Goal: Navigation & Orientation: Go to known website

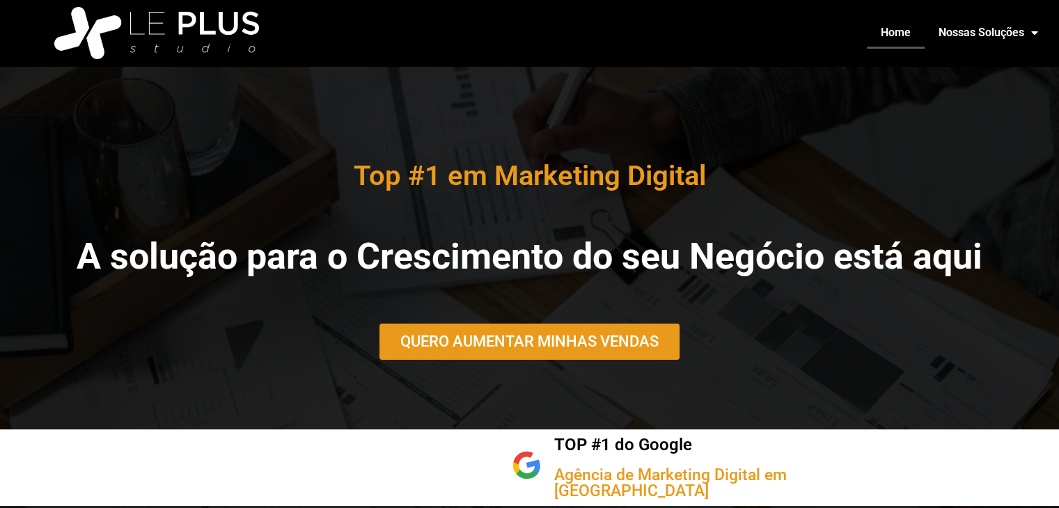
click at [169, 104] on div "Top #1 em Marketing Digital A solução para o Crescimento do seu Negócio está aq…" at bounding box center [529, 316] width 1059 height 501
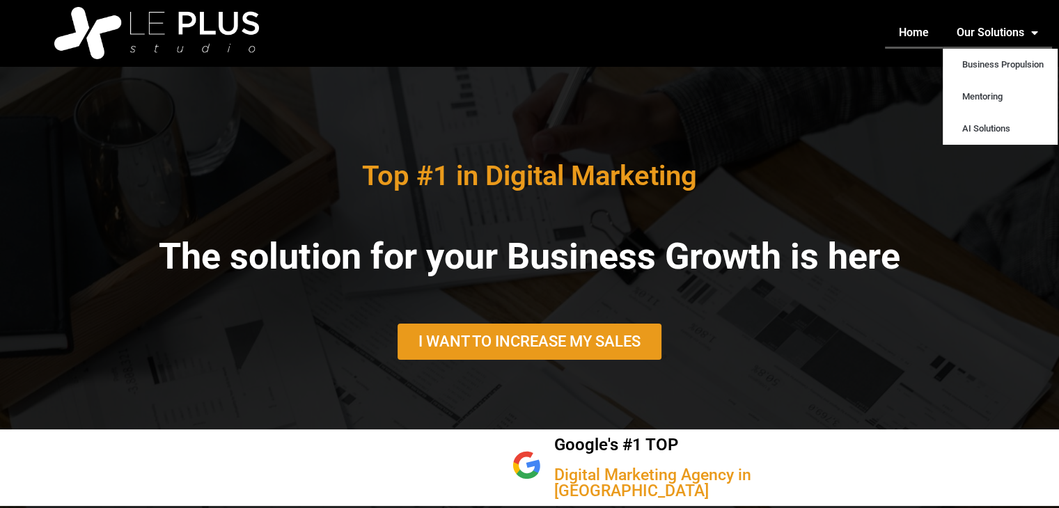
click at [911, 31] on font "Home" at bounding box center [914, 32] width 30 height 13
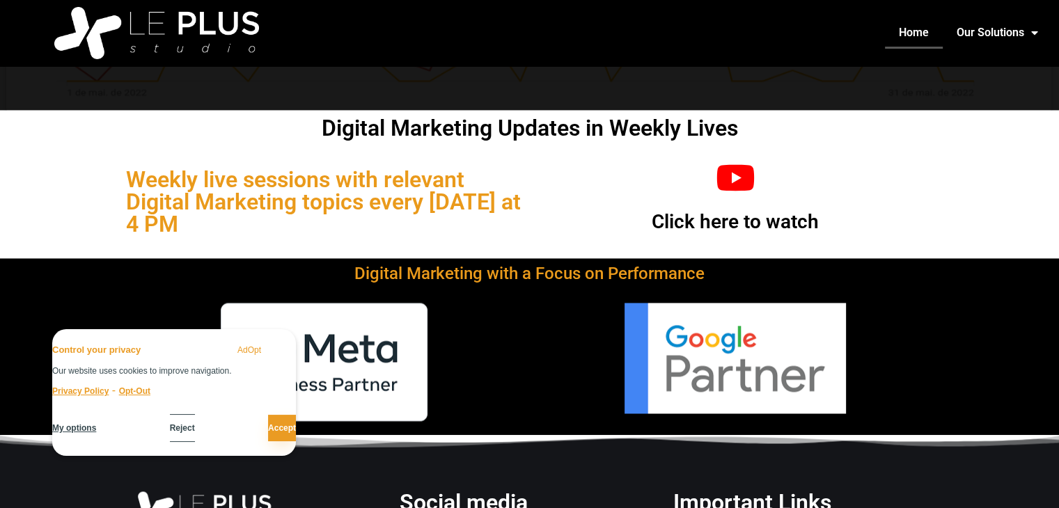
scroll to position [2353, 0]
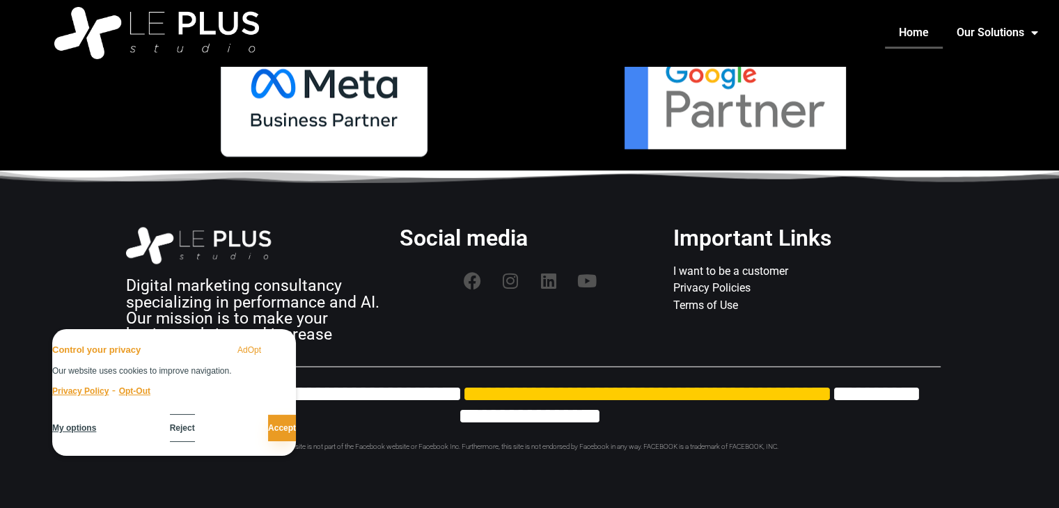
click at [268, 424] on font "Accept" at bounding box center [282, 428] width 28 height 10
